Goal: Information Seeking & Learning: Learn about a topic

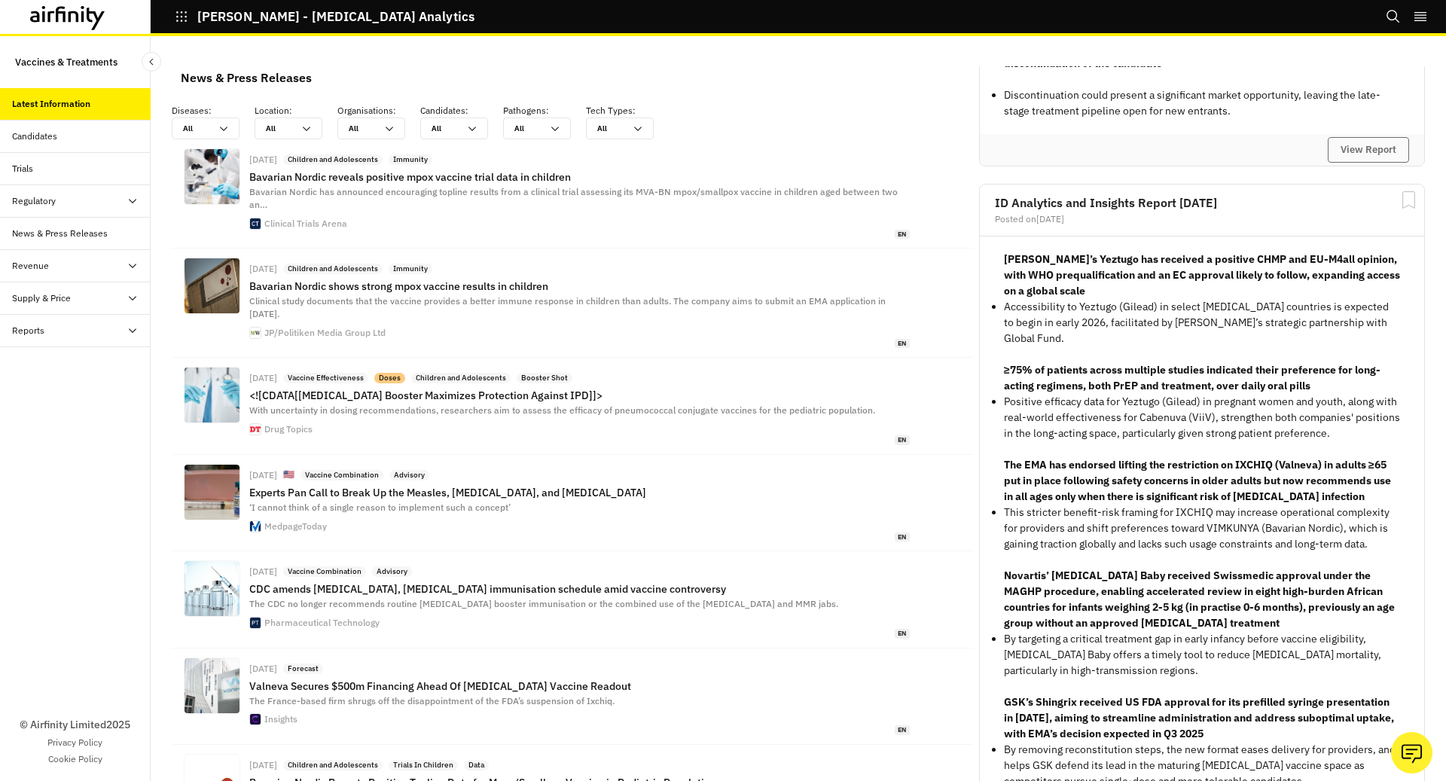
scroll to position [2170, 0]
click at [1388, 13] on icon "Search" at bounding box center [1393, 16] width 15 height 15
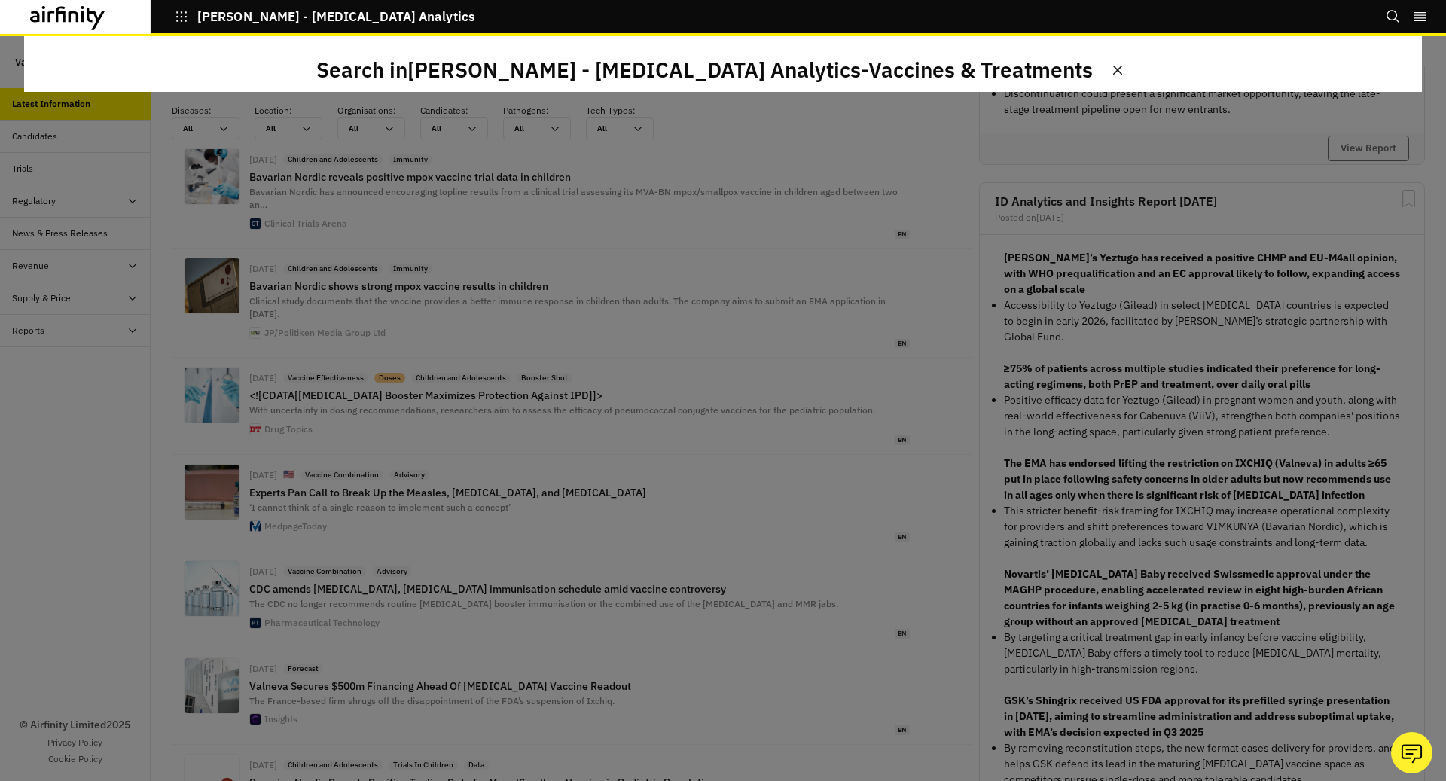
scroll to position [0, 0]
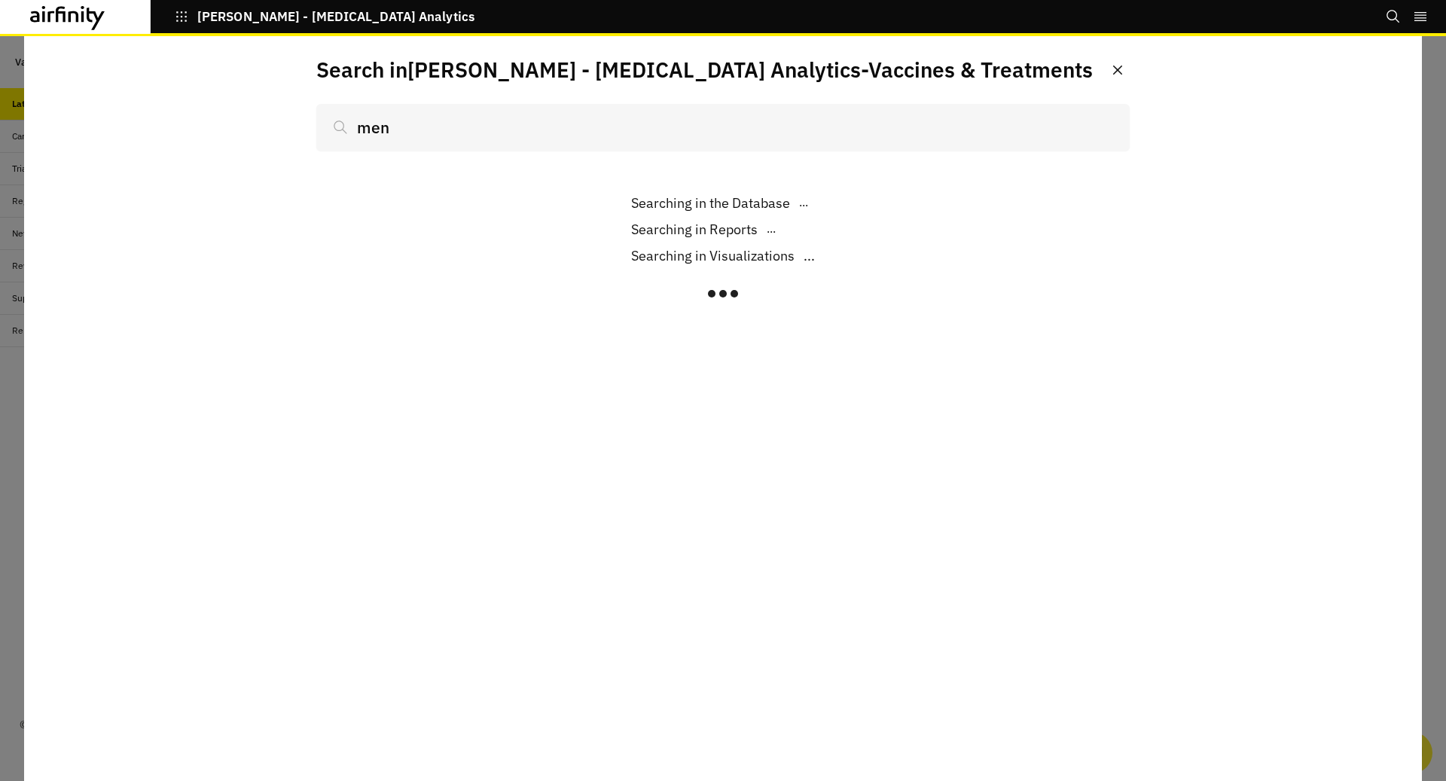
scroll to position [1108, 452]
type input "meni"
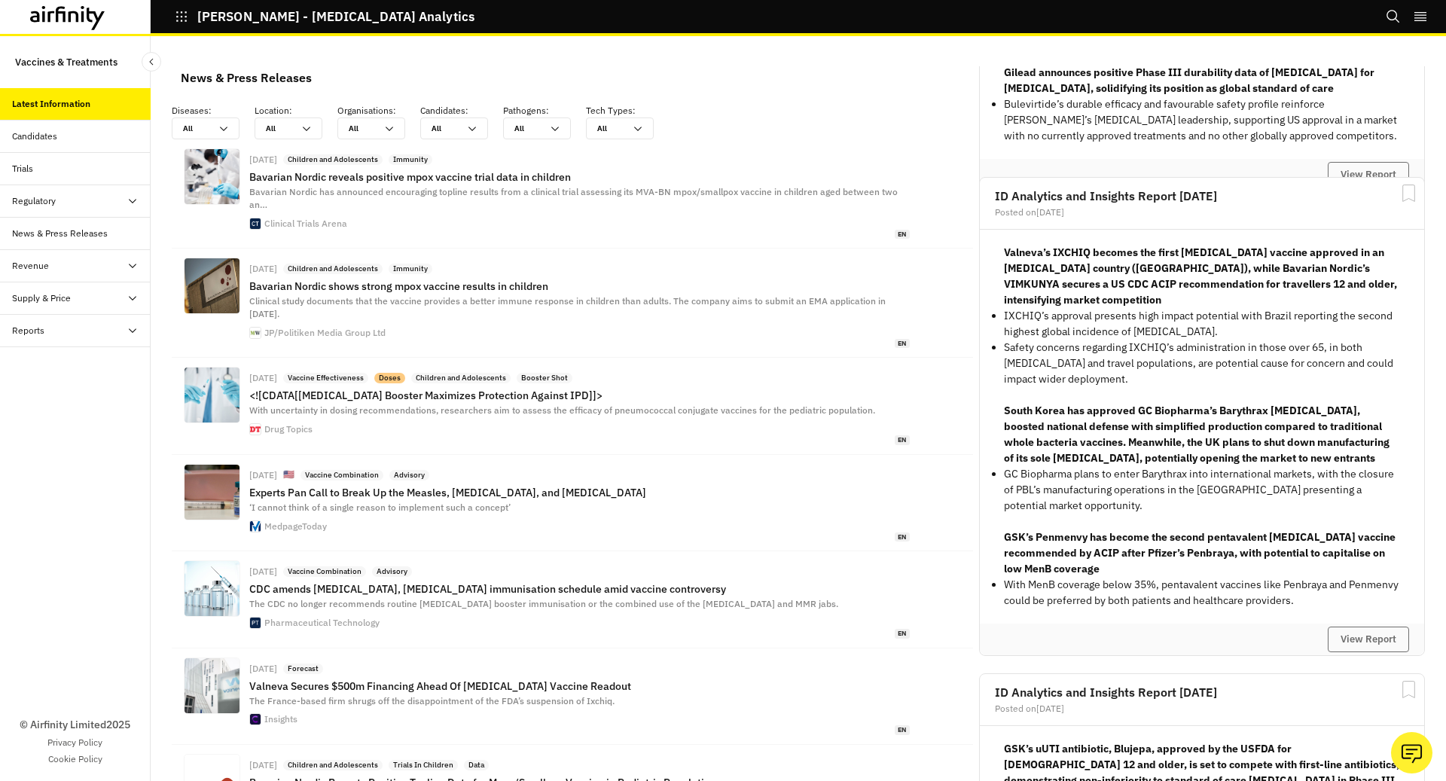
scroll to position [5535, 0]
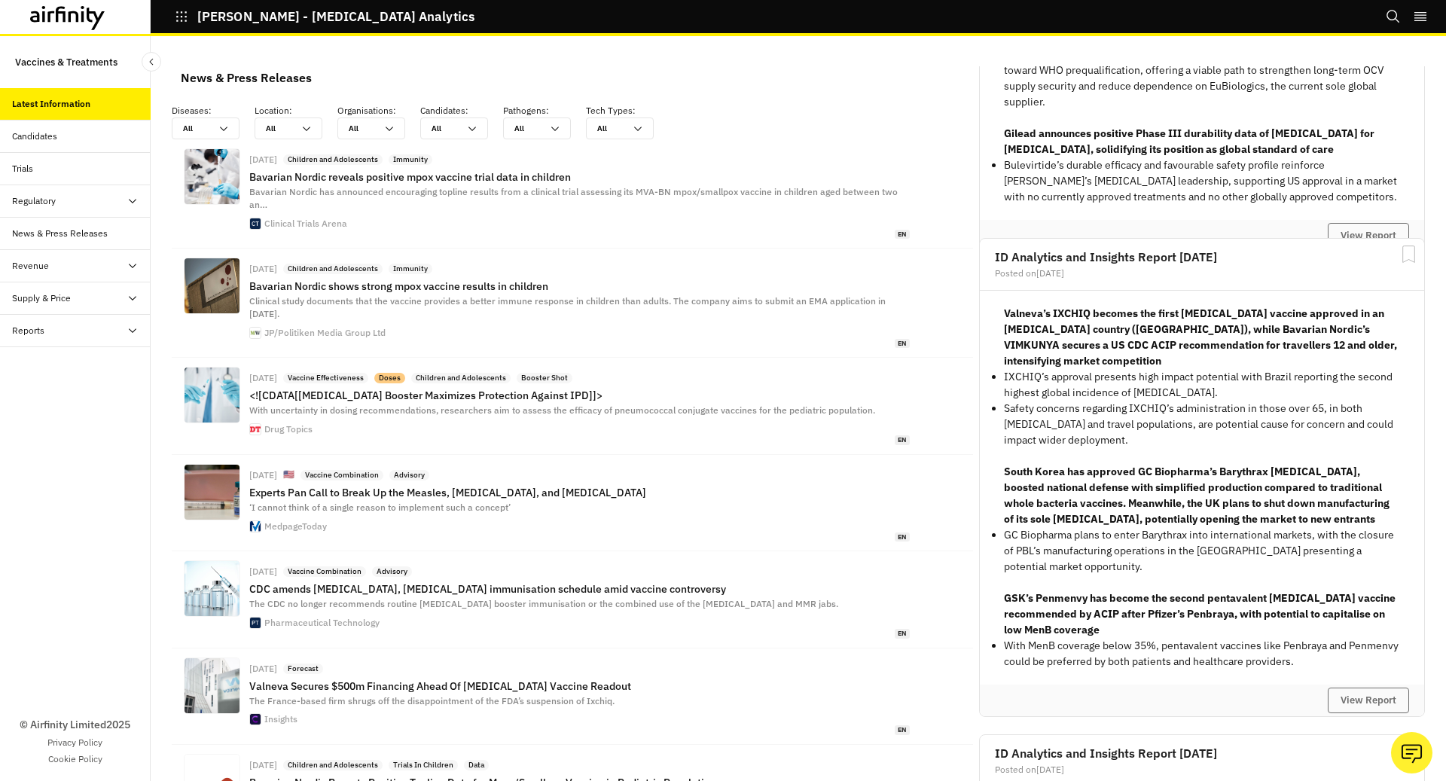
click at [1070, 624] on strong "GSK’s Penmenvy has become the second pentavalent [MEDICAL_DATA] vaccine recomme…" at bounding box center [1200, 613] width 392 height 45
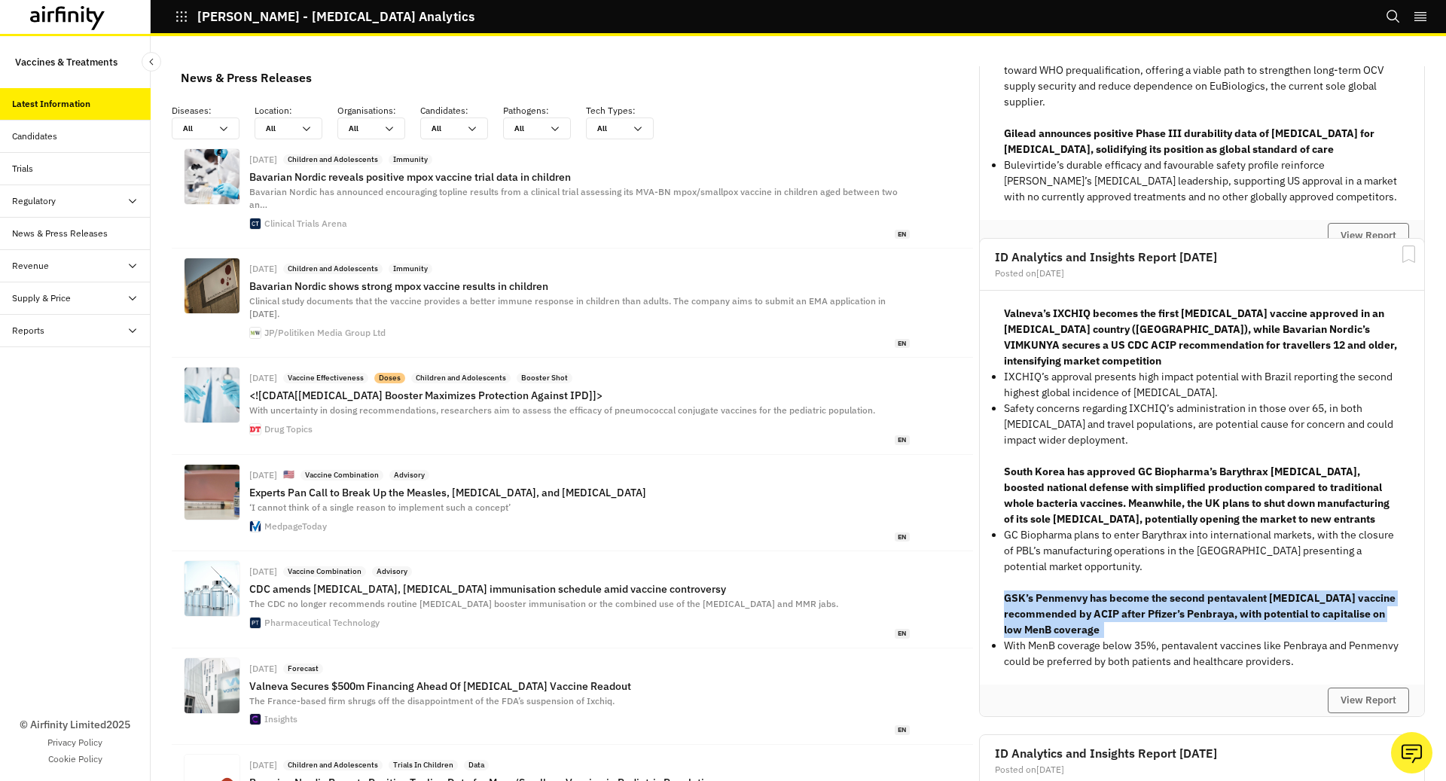
click at [1070, 624] on strong "GSK’s Penmenvy has become the second pentavalent [MEDICAL_DATA] vaccine recomme…" at bounding box center [1200, 613] width 392 height 45
click at [1375, 694] on button "View Report" at bounding box center [1368, 701] width 81 height 26
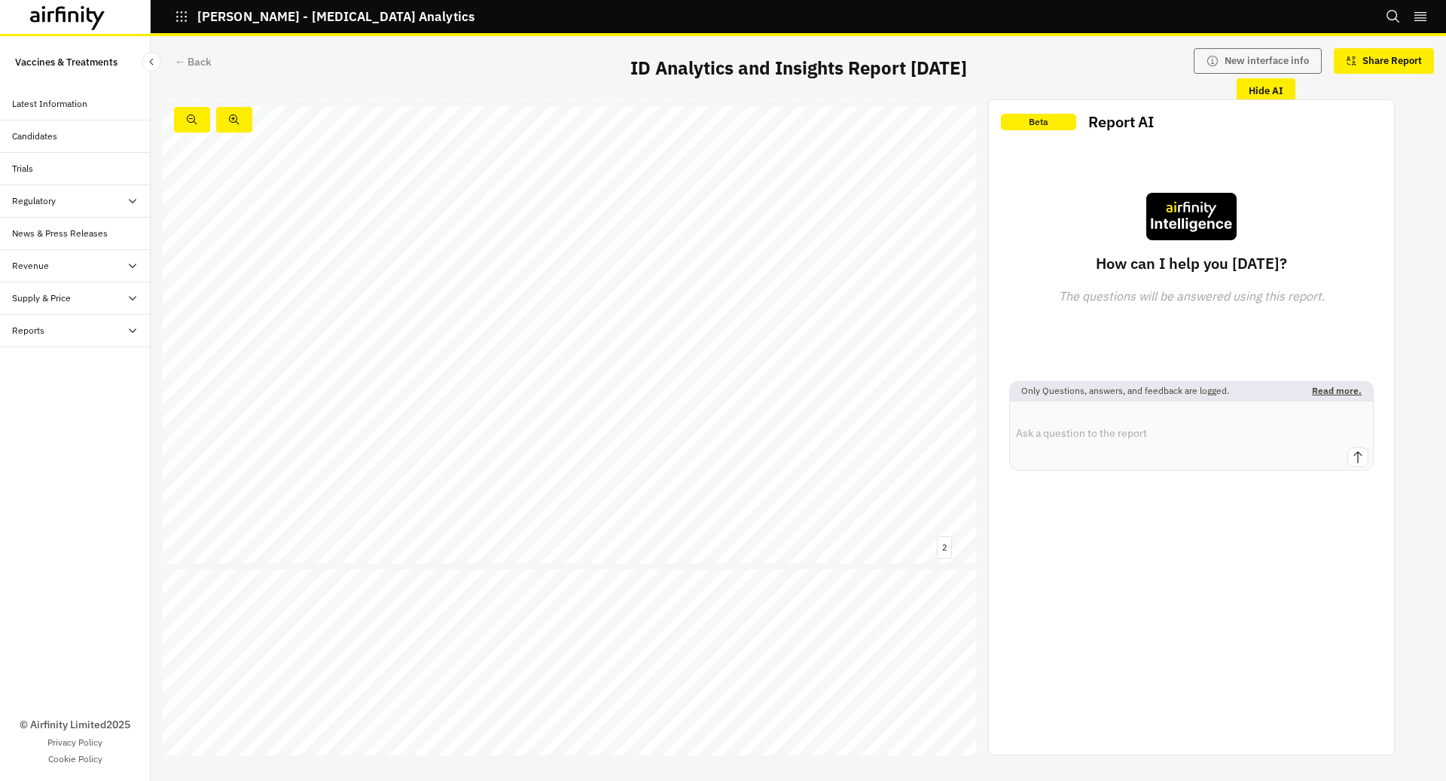
scroll to position [437, 0]
click at [295, 483] on link at bounding box center [285, 477] width 134 height 11
click at [731, 469] on span "MenACWY" at bounding box center [741, 466] width 39 height 8
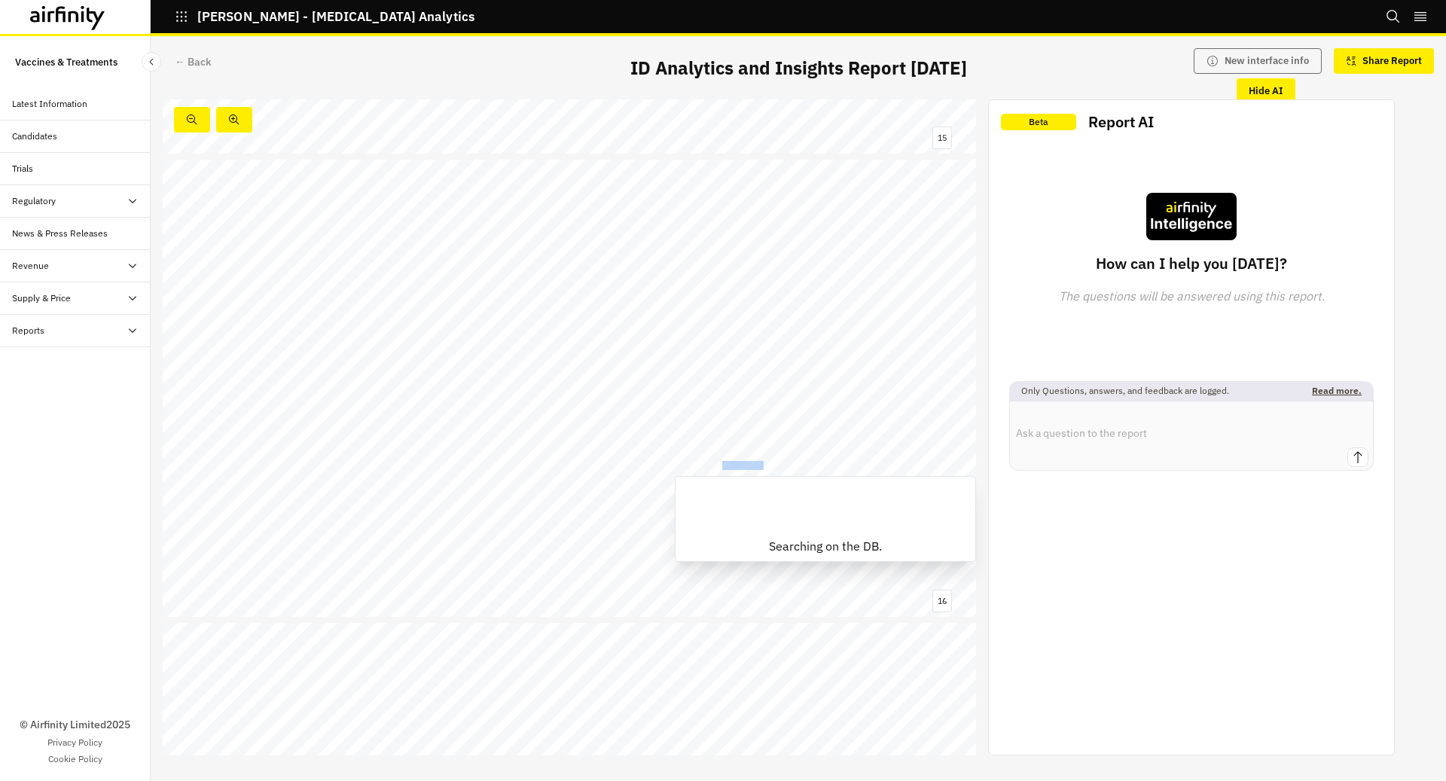
click at [731, 469] on span "MenACWY" at bounding box center [741, 466] width 39 height 8
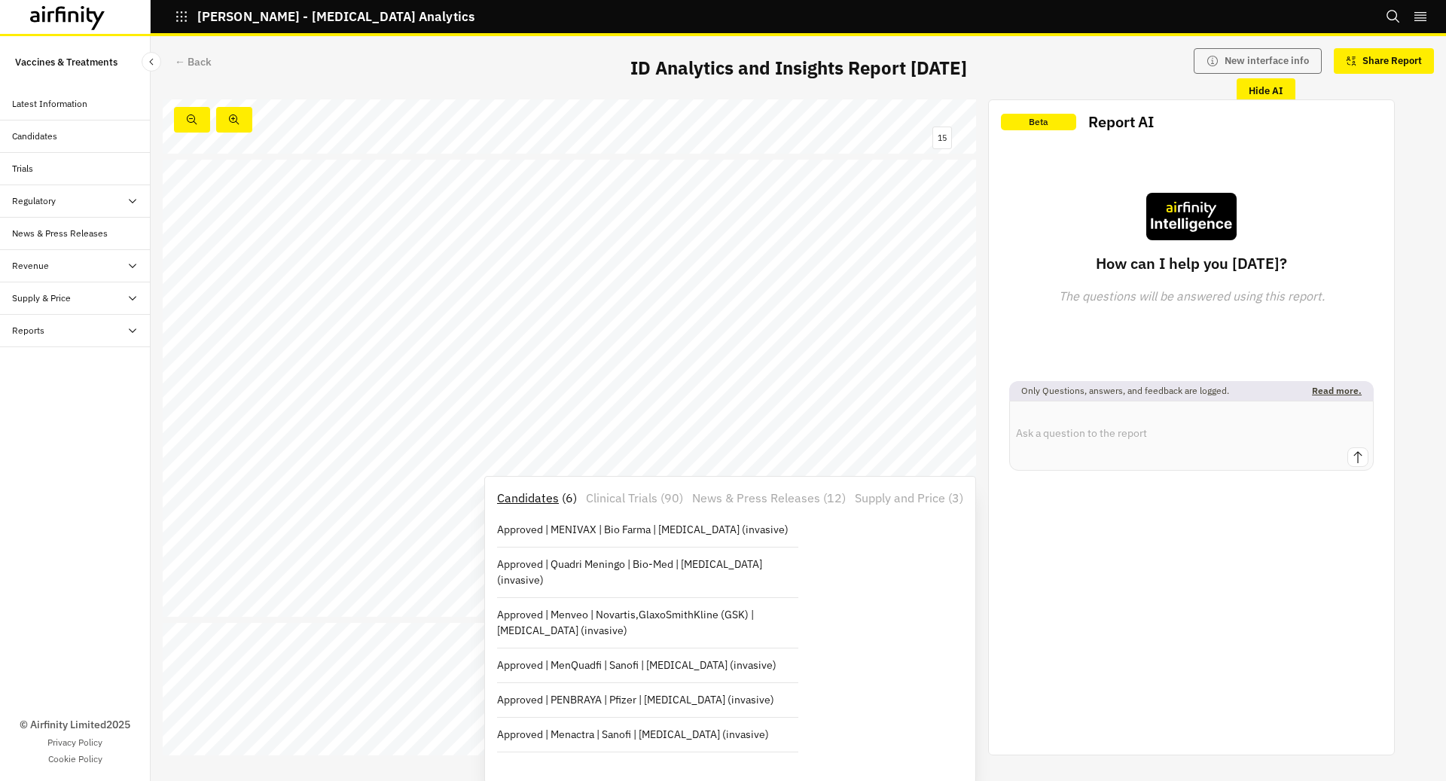
click at [666, 466] on div "GSK’s pentavalent [MEDICAL_DATA] vaccine becomes the second to be recommended b…" at bounding box center [570, 389] width 814 height 458
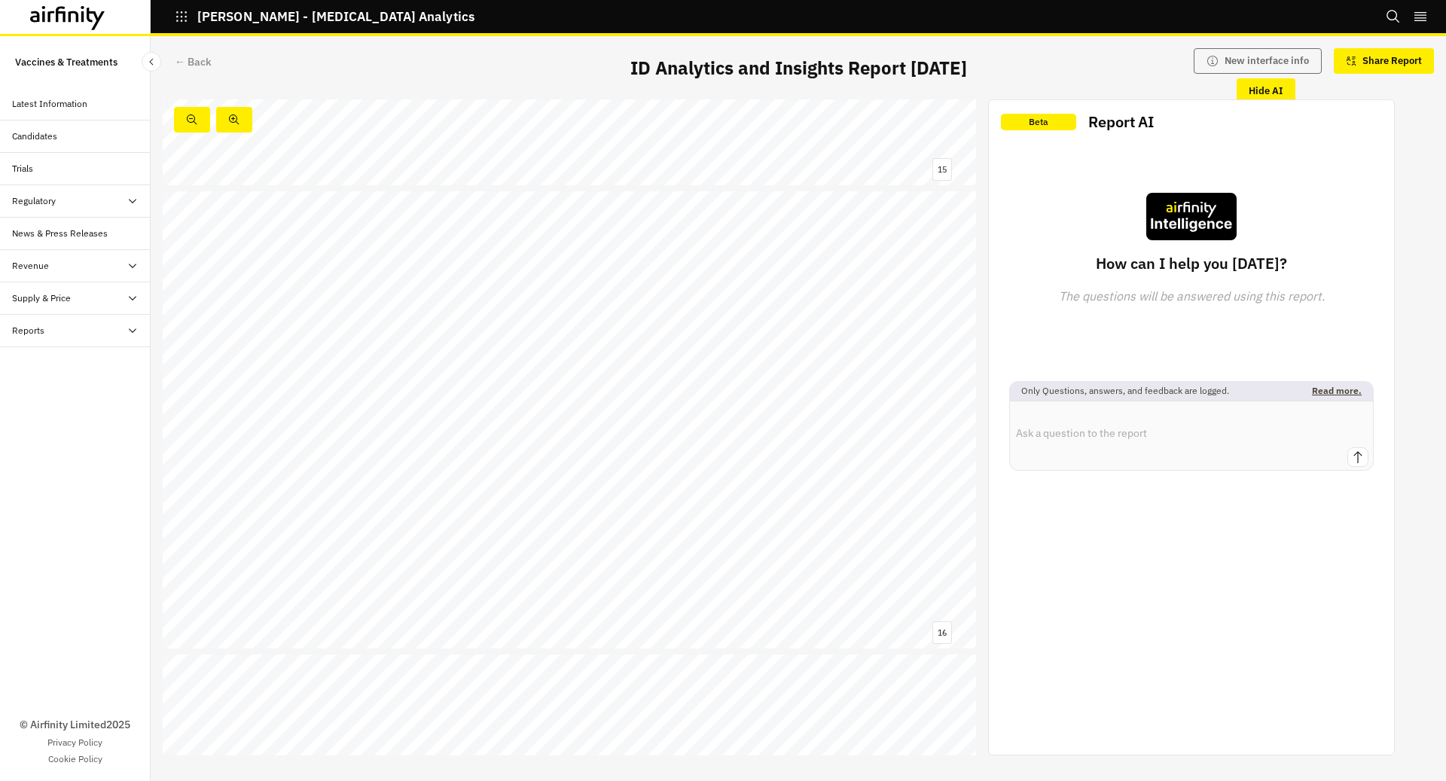
scroll to position [6861, 0]
click at [373, 479] on span "MenB" at bounding box center [382, 482] width 24 height 9
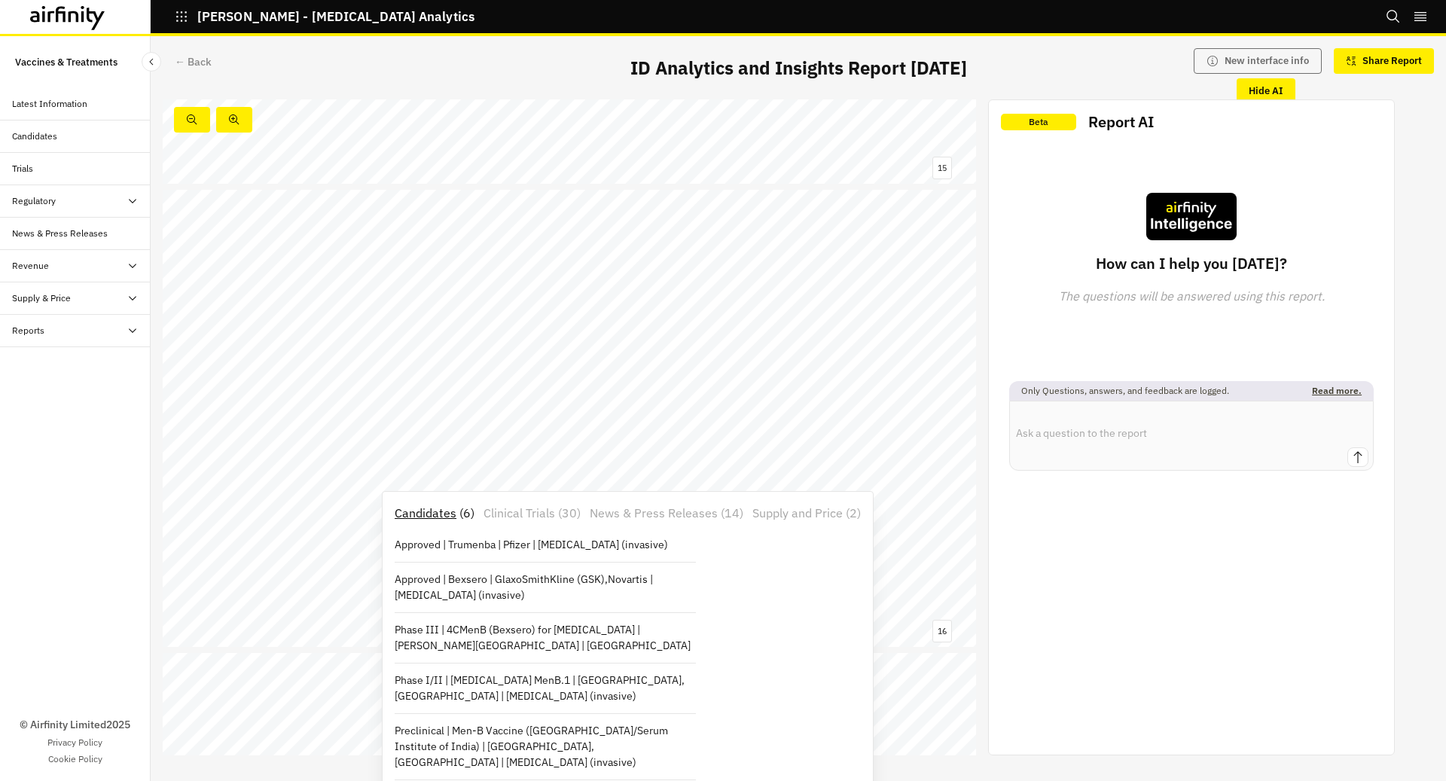
click at [377, 468] on span "An option" at bounding box center [389, 470] width 40 height 9
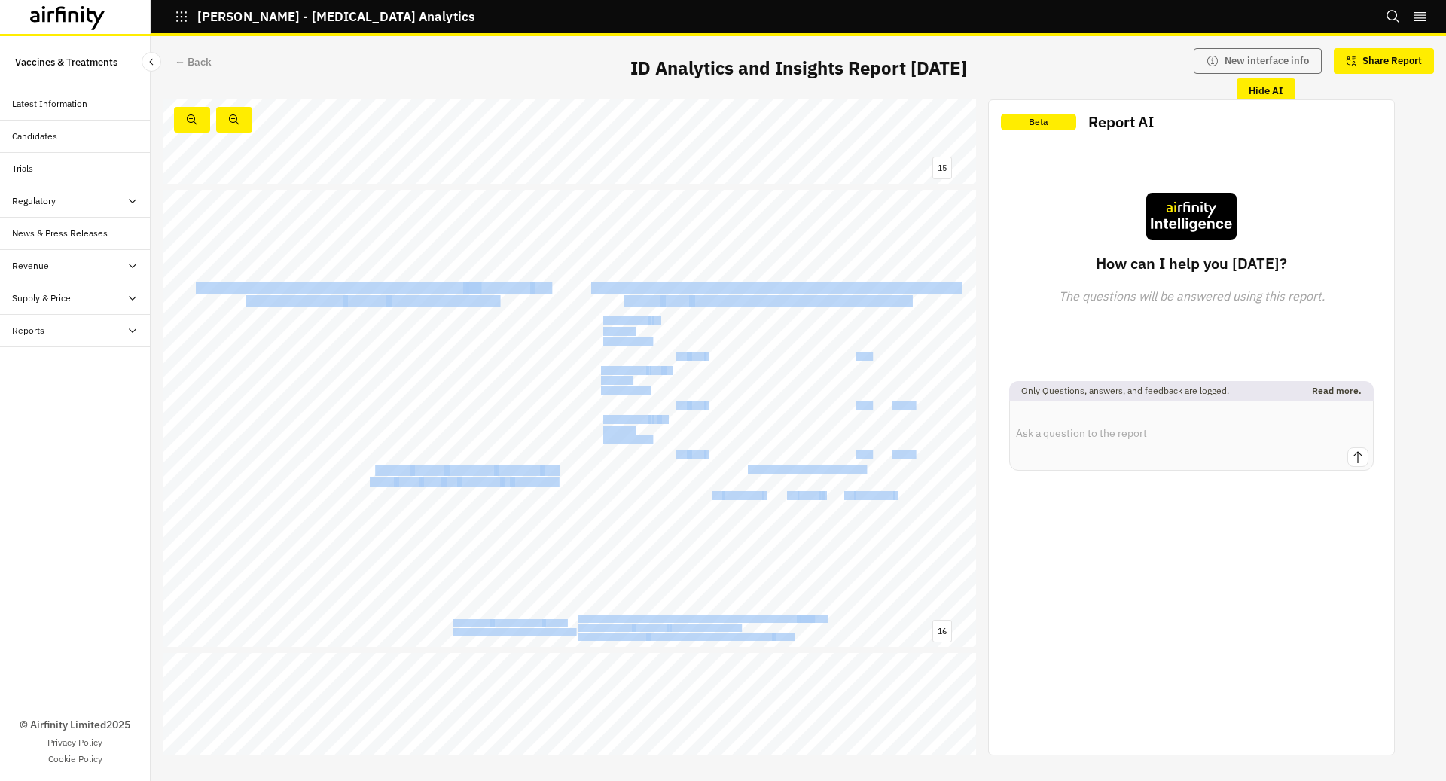
click at [372, 470] on div "GSK’s pentavalent [MEDICAL_DATA] vaccine becomes the second to be recommended b…" at bounding box center [570, 419] width 814 height 458
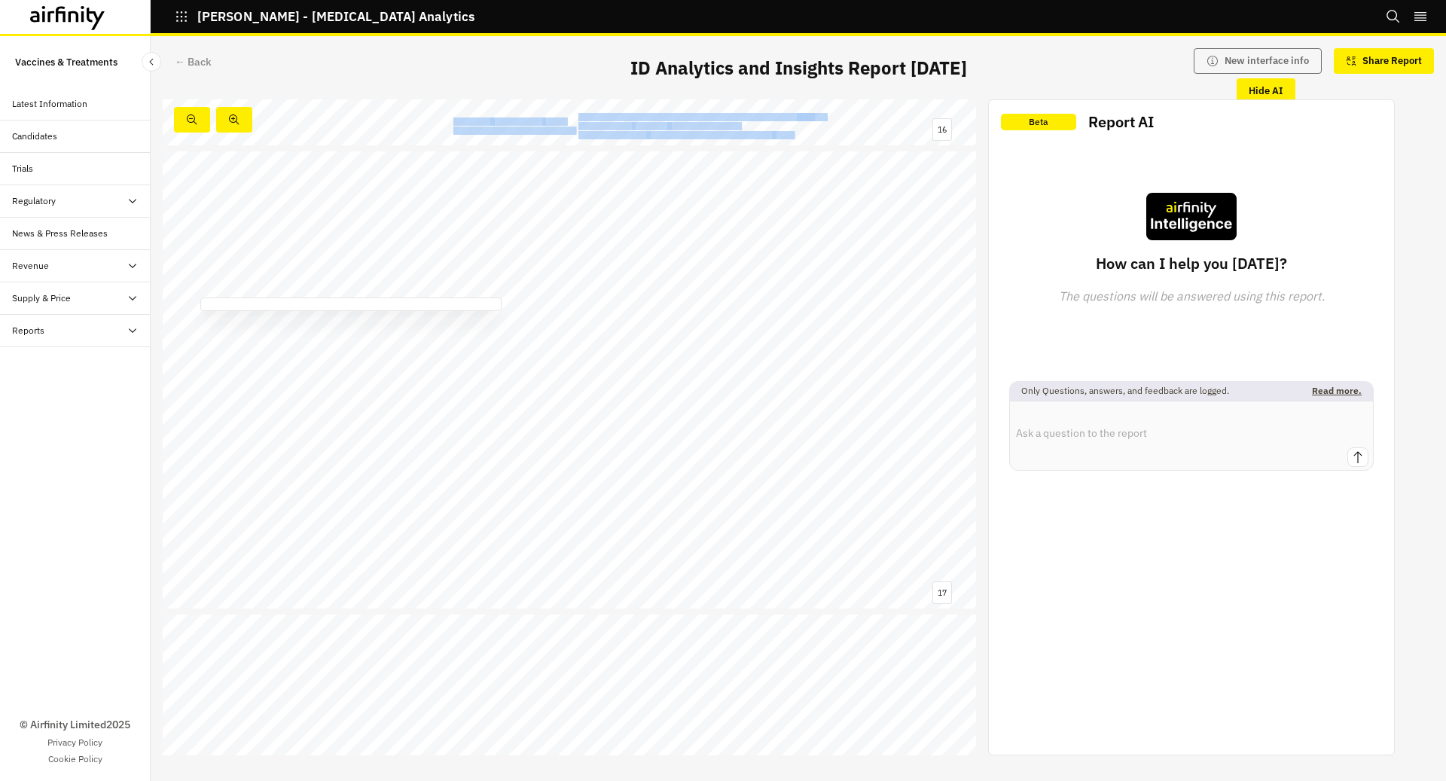
scroll to position [7395, 0]
